Goal: Task Accomplishment & Management: Manage account settings

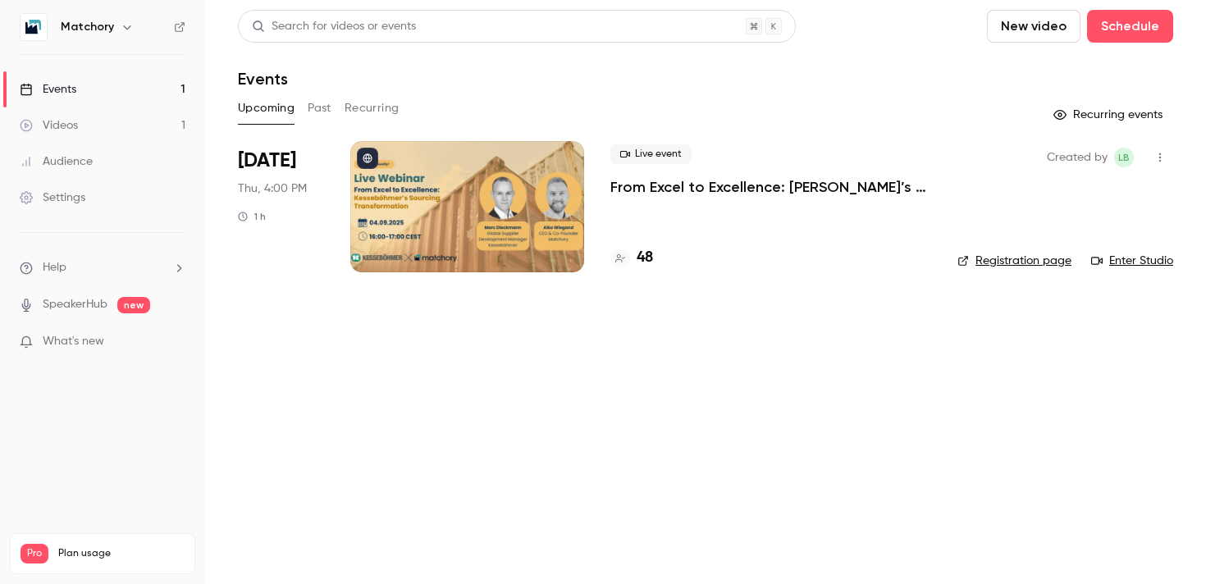
click at [456, 231] on div at bounding box center [467, 206] width 234 height 131
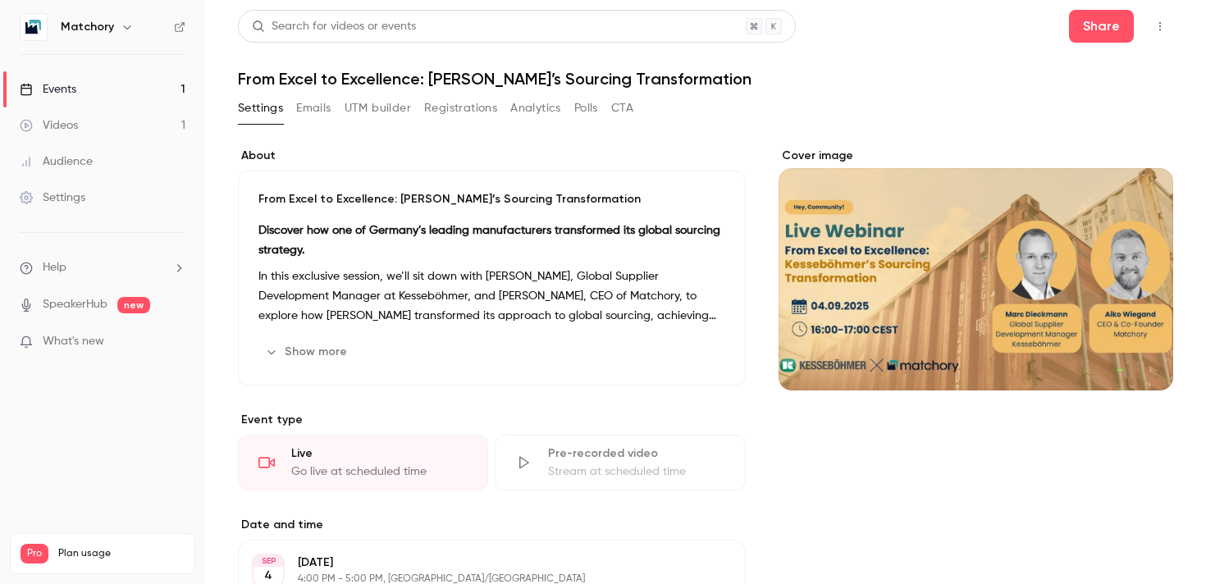
click at [457, 109] on button "Registrations" at bounding box center [460, 108] width 73 height 26
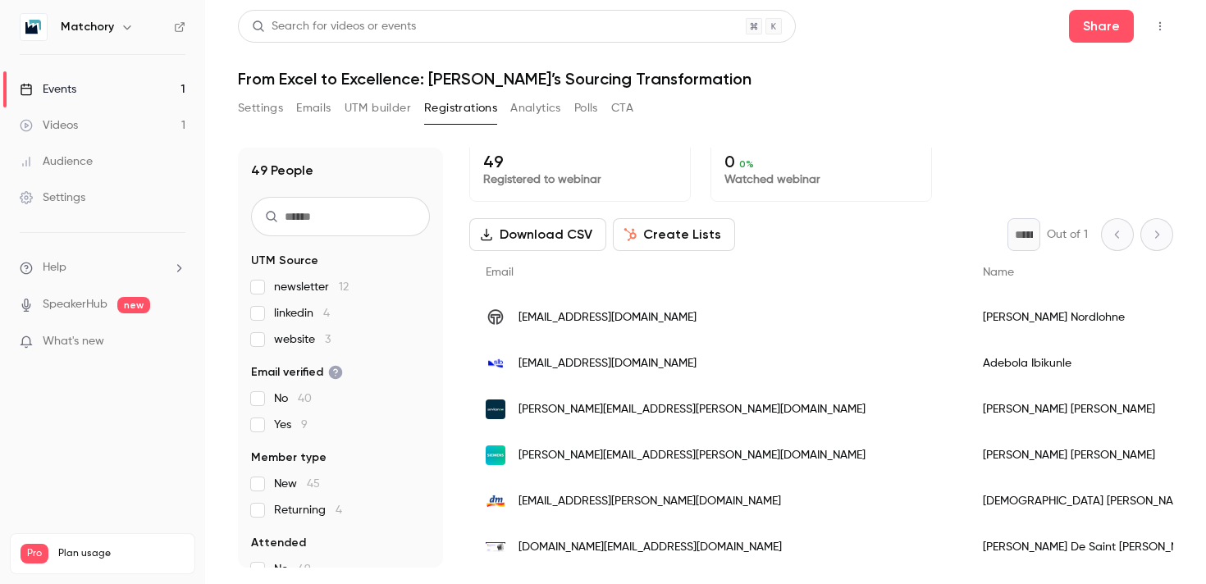
scroll to position [11, 0]
